Goal: Find specific page/section: Find specific page/section

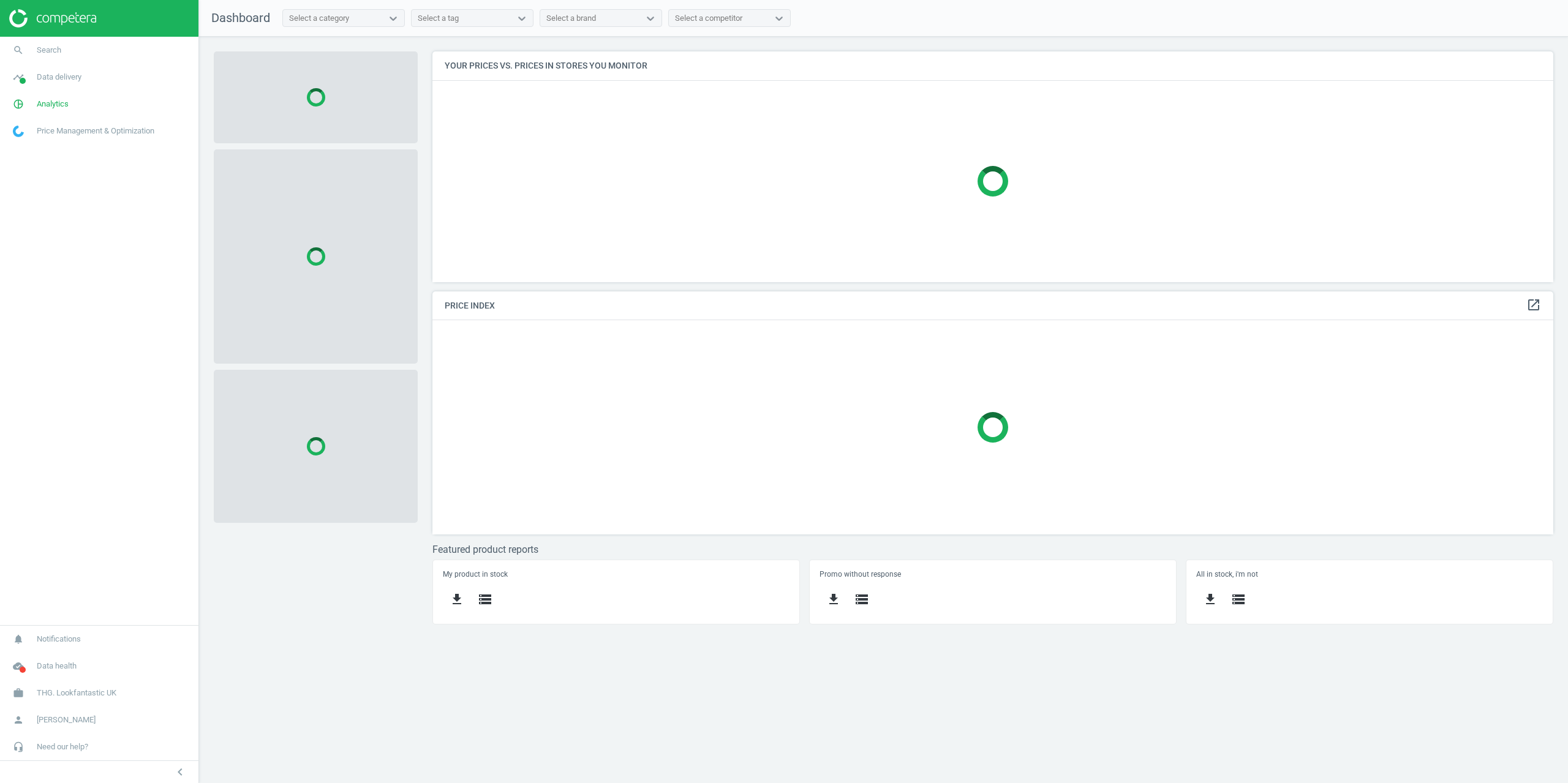
scroll to position [249, 1140]
click at [39, 114] on link "pie_chart_outlined Analytics" at bounding box center [99, 104] width 198 height 27
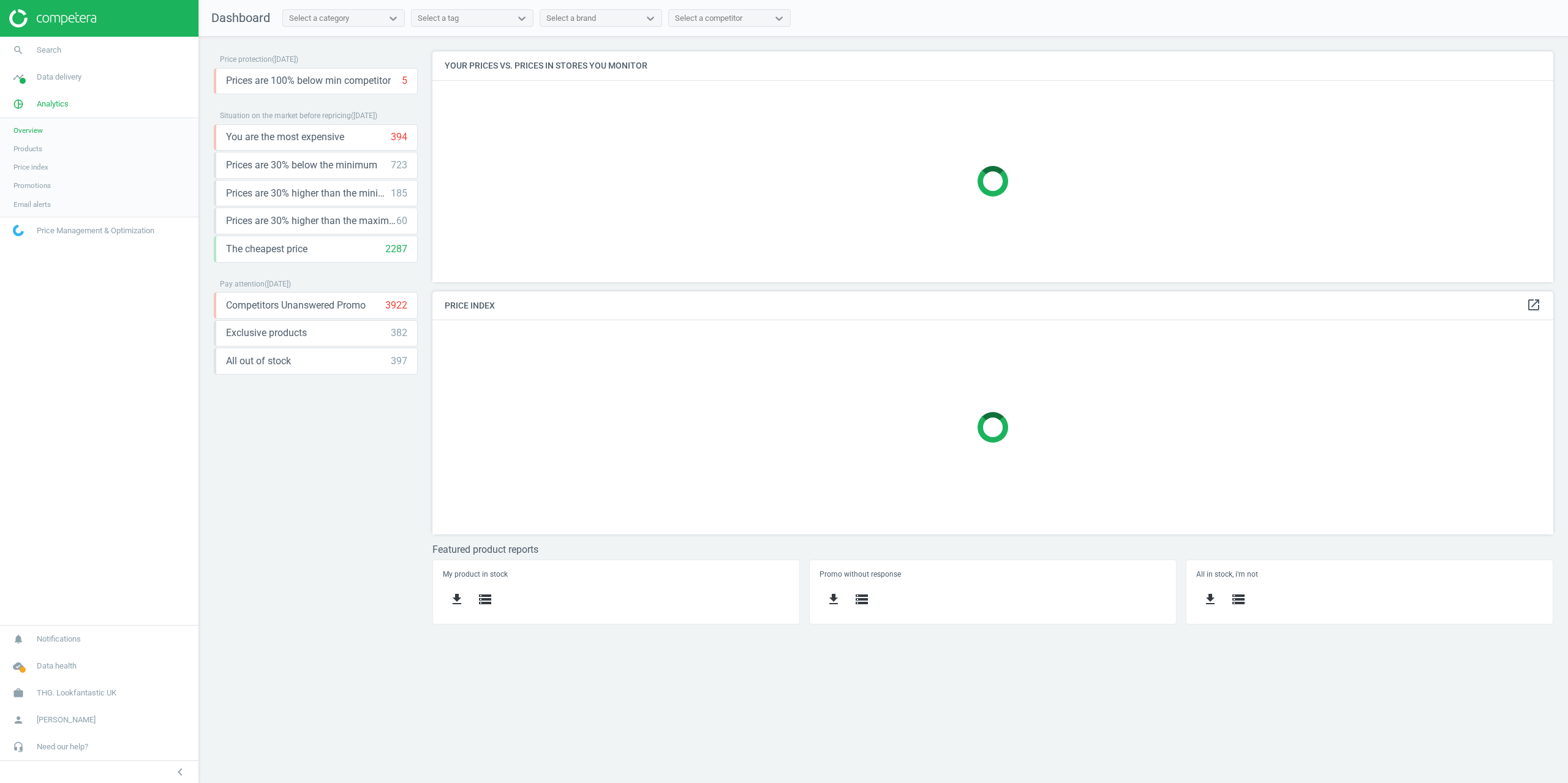
click at [35, 149] on span "Products" at bounding box center [28, 149] width 29 height 10
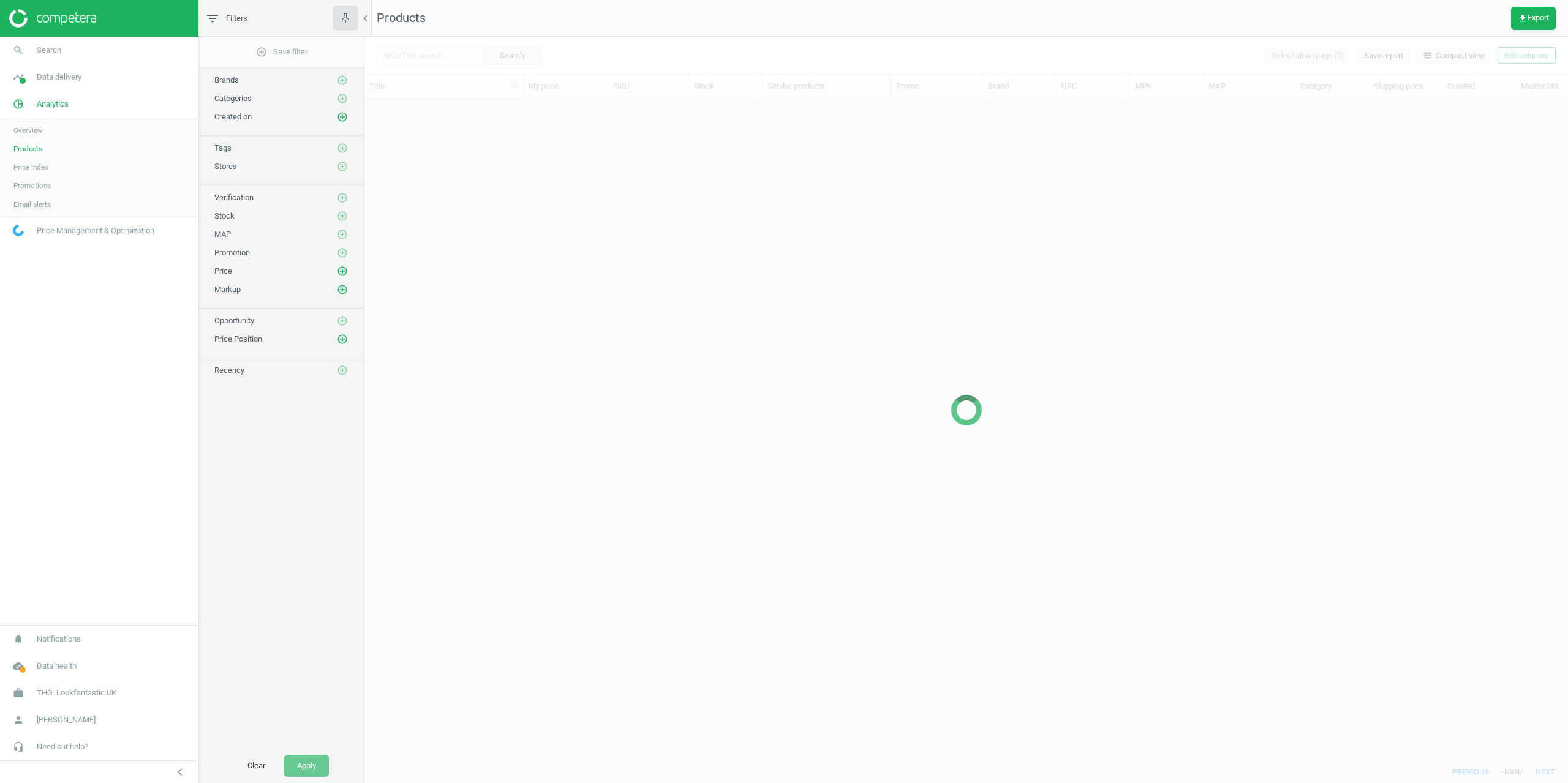
scroll to position [643, 1194]
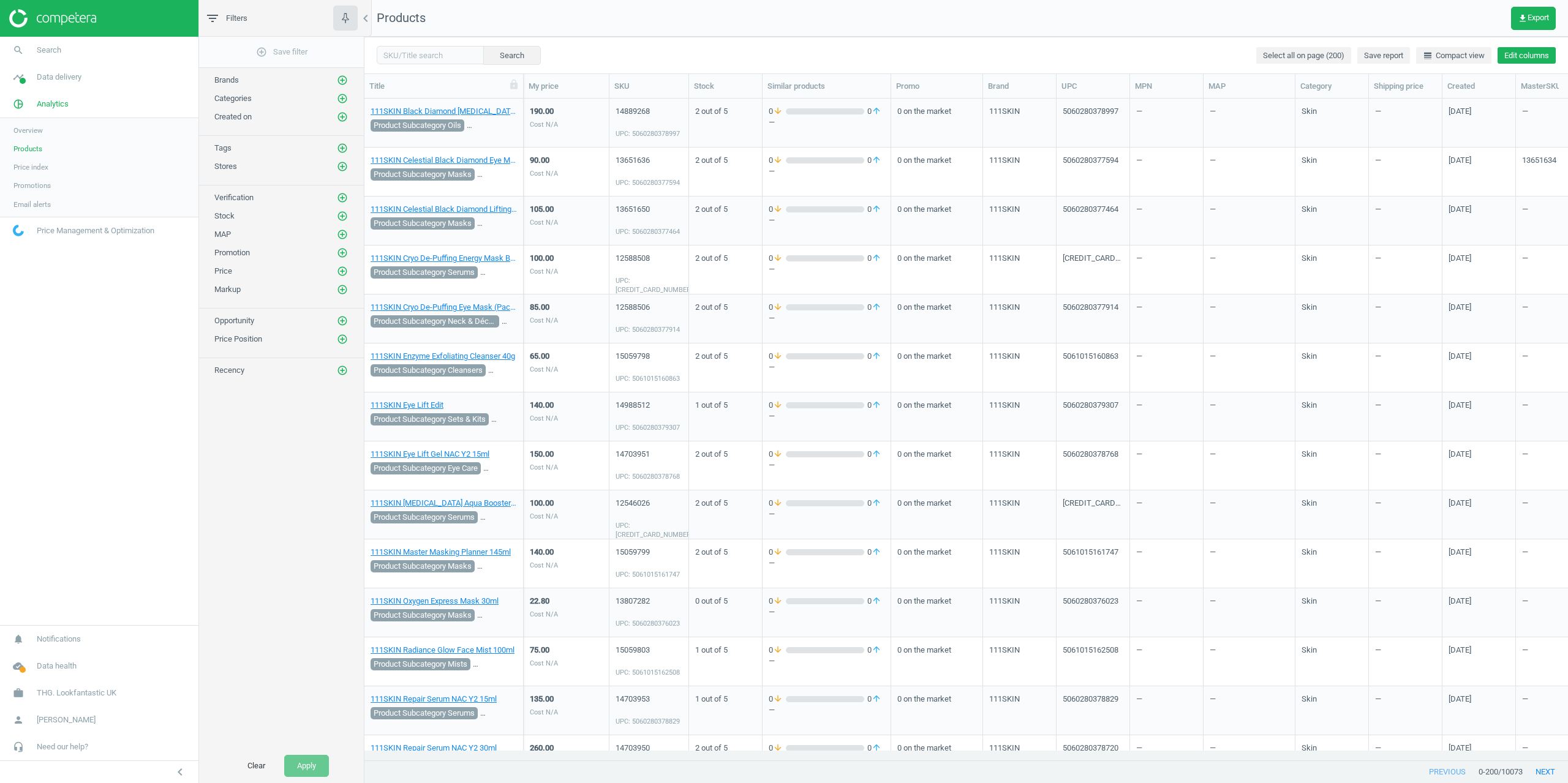
click at [1540, 62] on button "Edit columns" at bounding box center [1526, 56] width 58 height 17
click at [1440, 281] on div "Custom fields" at bounding box center [1433, 279] width 50 height 11
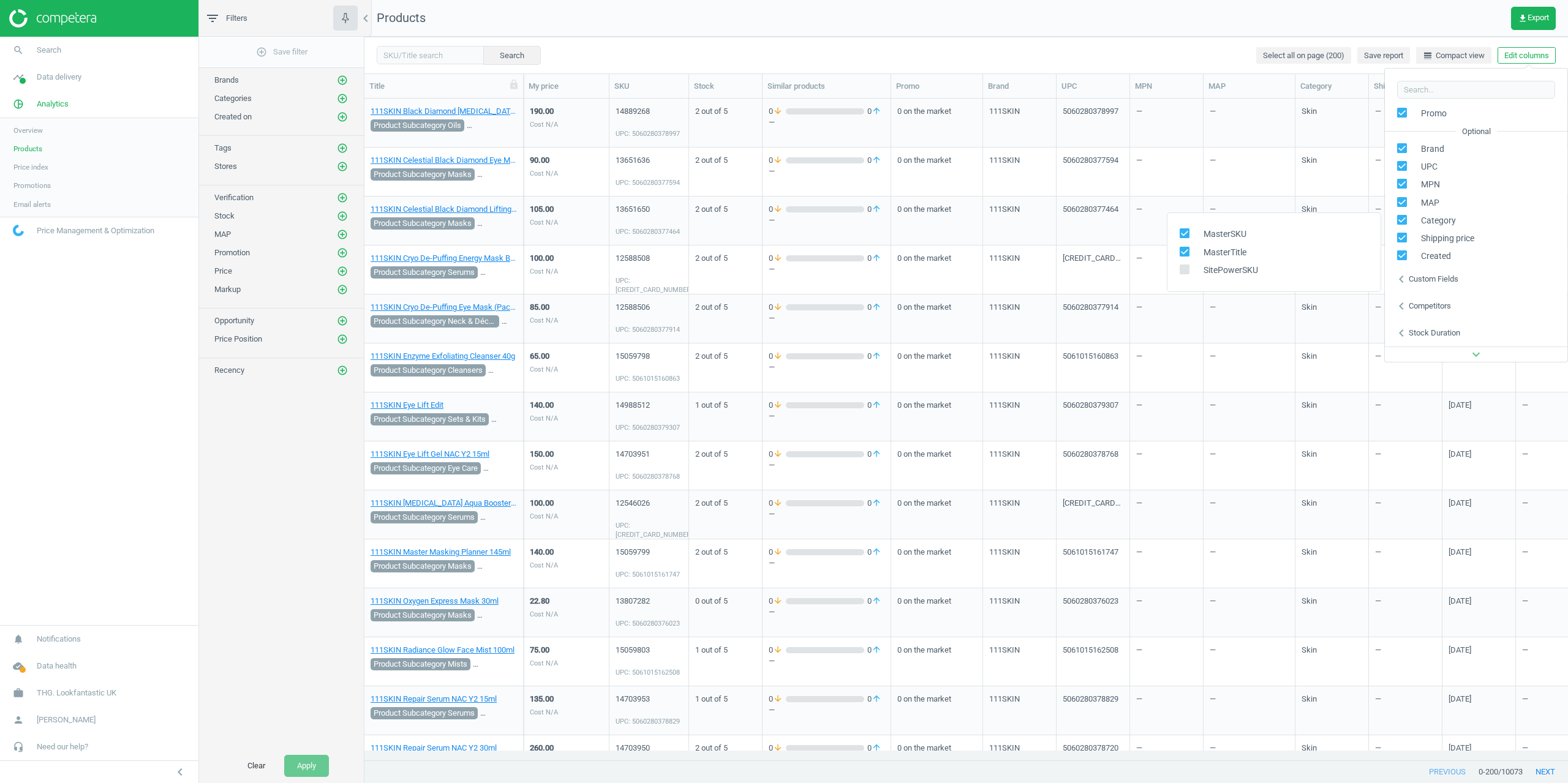
click at [1221, 275] on span "SitePowerSKU" at bounding box center [1228, 270] width 61 height 12
click at [1185, 273] on input "checkbox" at bounding box center [1184, 269] width 8 height 8
checkbox input "true"
click at [1198, 37] on div "Search Select all on page (200) Save report line_weight Compact view Edit colum…" at bounding box center [965, 55] width 1203 height 37
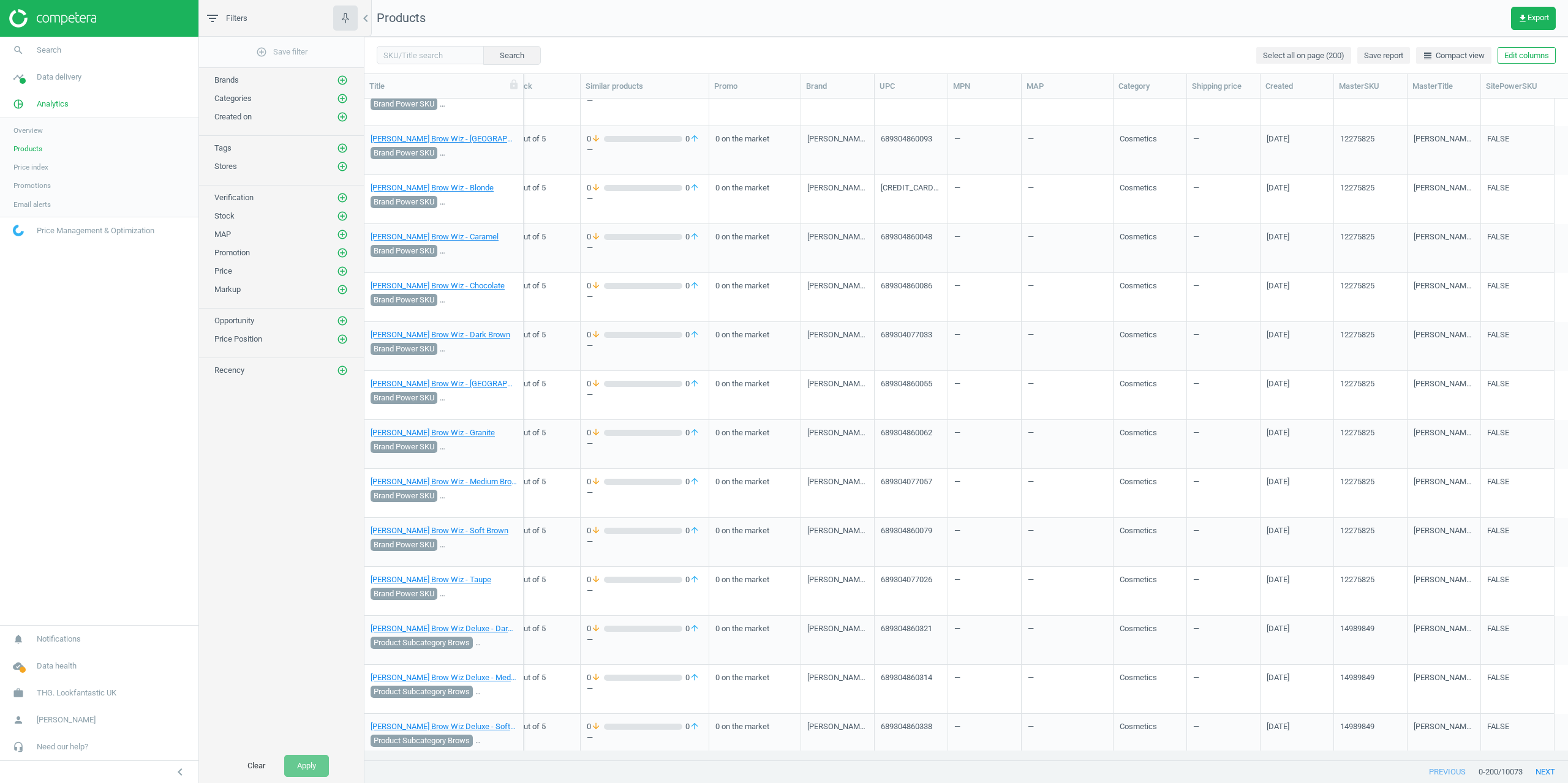
scroll to position [9147, 0]
